Goal: Transaction & Acquisition: Register for event/course

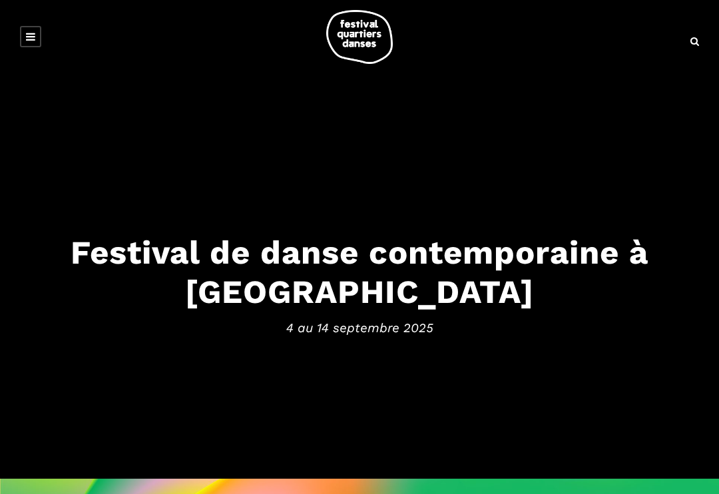
click at [25, 39] on link at bounding box center [30, 36] width 21 height 21
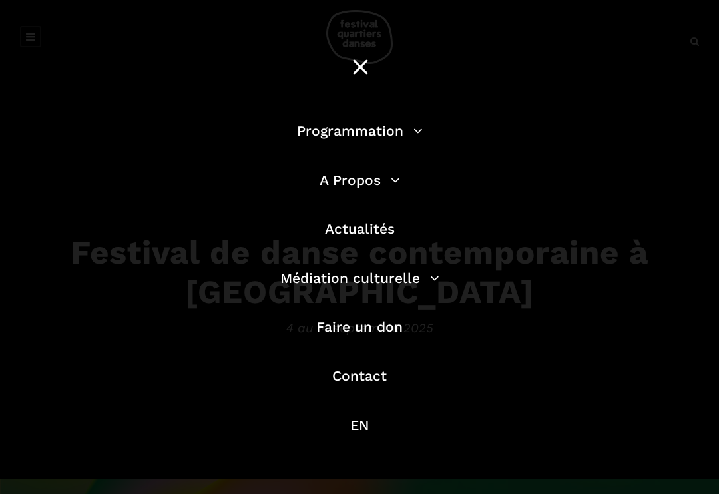
click at [394, 125] on link "Programmation" at bounding box center [360, 131] width 126 height 17
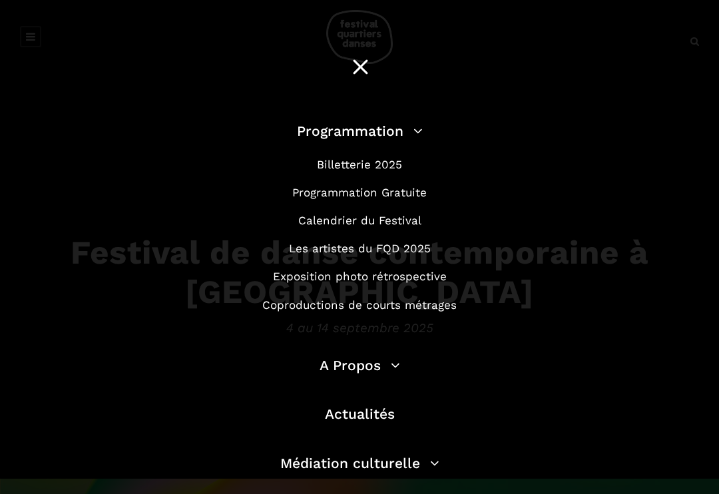
click at [383, 161] on link "Billetterie 2025" at bounding box center [359, 164] width 85 height 13
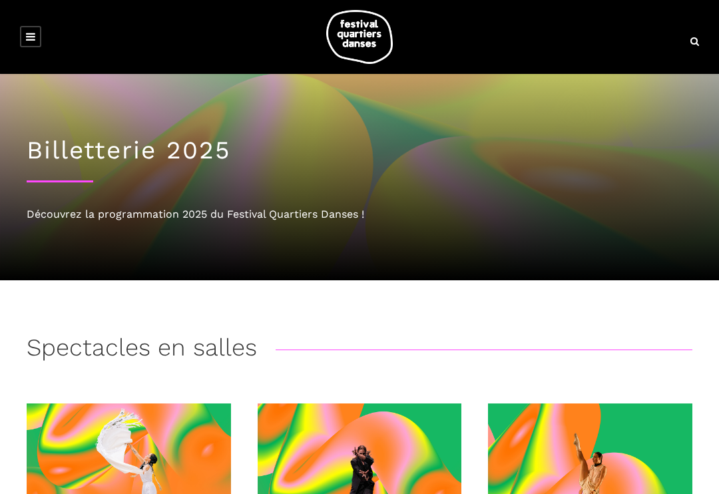
click at [39, 41] on link at bounding box center [30, 36] width 21 height 21
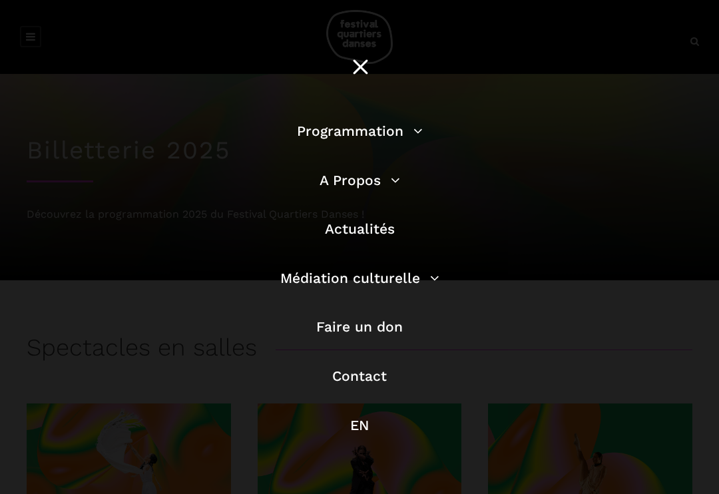
click at [388, 133] on link "Programmation" at bounding box center [360, 131] width 126 height 17
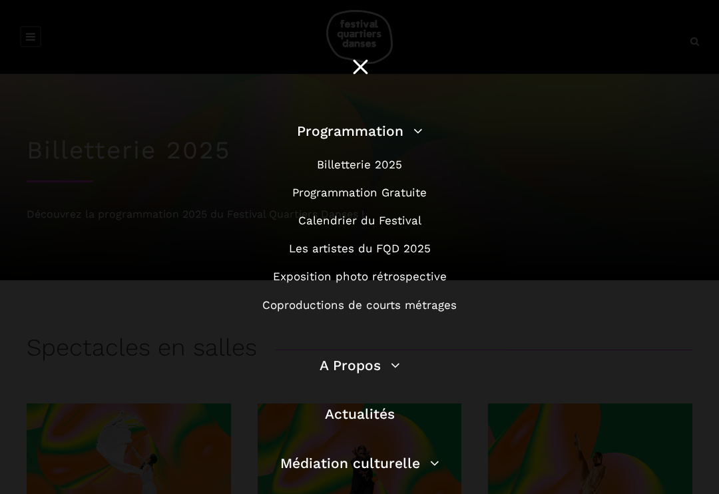
click at [404, 195] on link "Programmation Gratuite" at bounding box center [359, 192] width 135 height 13
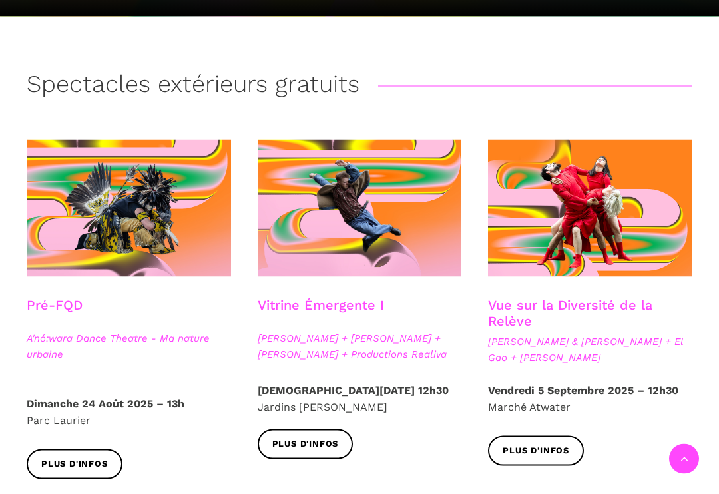
scroll to position [255, 0]
